Goal: Information Seeking & Learning: Compare options

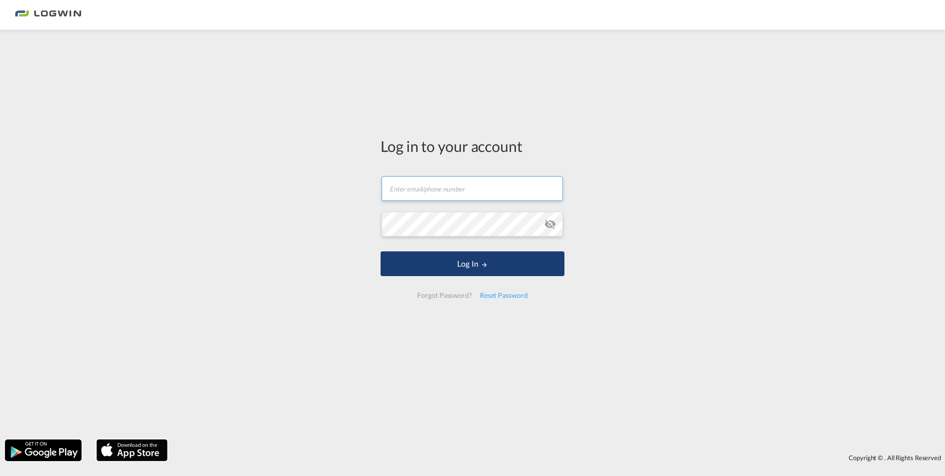
type input "[PERSON_NAME][EMAIL_ADDRESS][PERSON_NAME][DOMAIN_NAME]"
click at [497, 262] on button "Log In" at bounding box center [473, 263] width 184 height 25
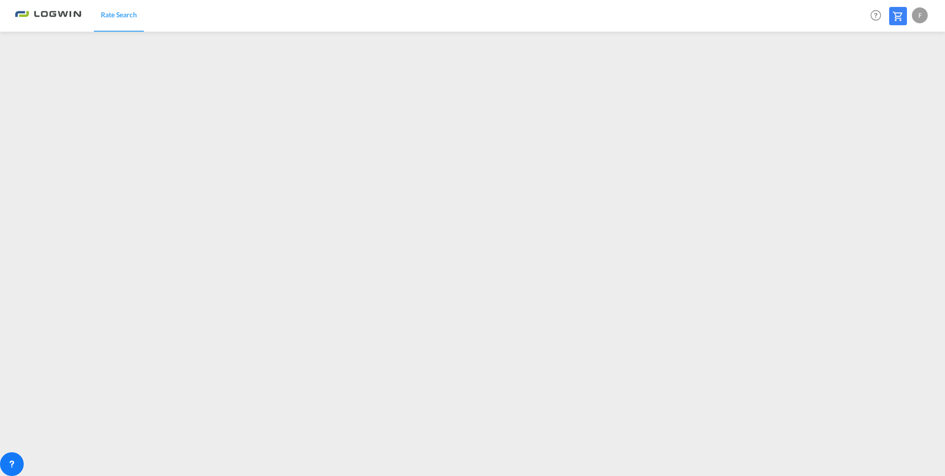
click at [924, 16] on div "F" at bounding box center [920, 15] width 16 height 16
click at [895, 75] on button "Logout" at bounding box center [908, 76] width 64 height 20
type input "[PERSON_NAME][EMAIL_ADDRESS][PERSON_NAME][DOMAIN_NAME]"
